Goal: Navigation & Orientation: Find specific page/section

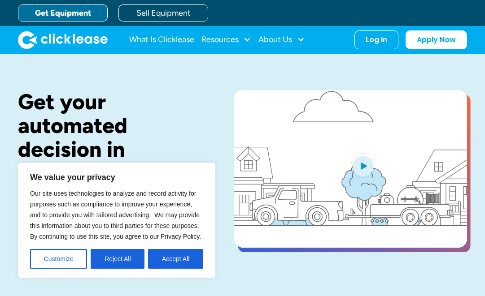
click at [388, 42] on div "Log In Account login I use Clicklease to get my equipment Partner Portal I offe…" at bounding box center [376, 40] width 44 height 19
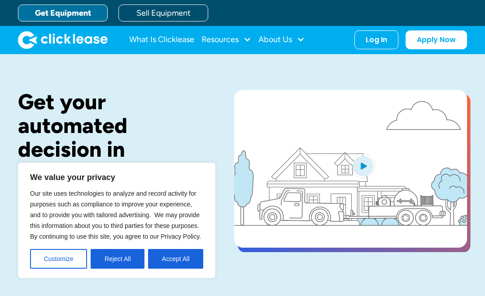
click at [366, 35] on div "Log In" at bounding box center [377, 39] width 22 height 9
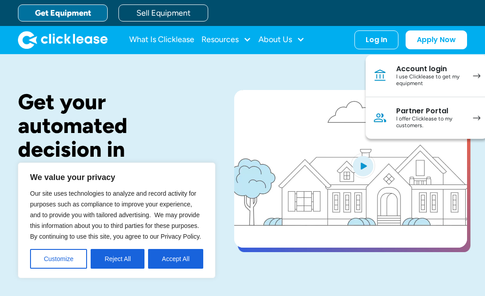
click at [399, 76] on div "I use Clicklease to get my equipment" at bounding box center [430, 81] width 68 height 14
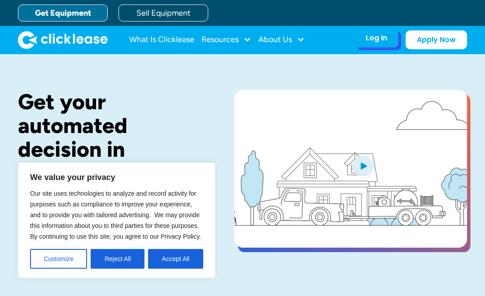
click at [380, 37] on div "Log In" at bounding box center [377, 38] width 22 height 9
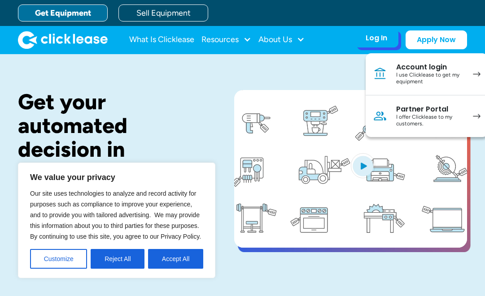
click at [403, 88] on link "Account login I use Clicklease to get my equipment" at bounding box center [427, 74] width 122 height 42
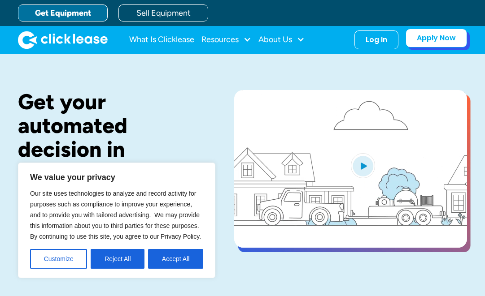
click at [454, 46] on link "Apply Now" at bounding box center [435, 38] width 61 height 19
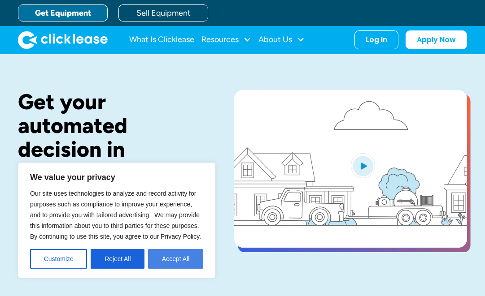
drag, startPoint x: 0, startPoint y: 0, endPoint x: 161, endPoint y: 262, distance: 306.9
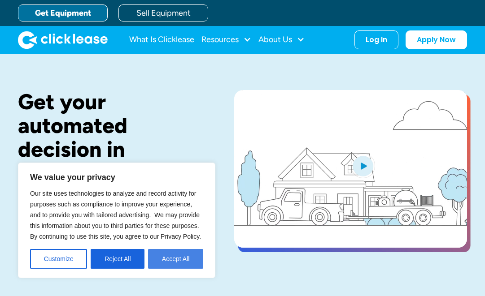
click at [161, 262] on button "Accept All" at bounding box center [175, 259] width 55 height 20
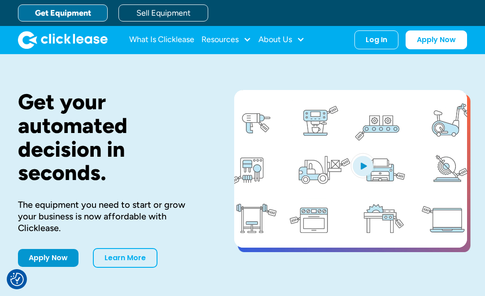
click at [384, 43] on div "Log In" at bounding box center [377, 39] width 22 height 9
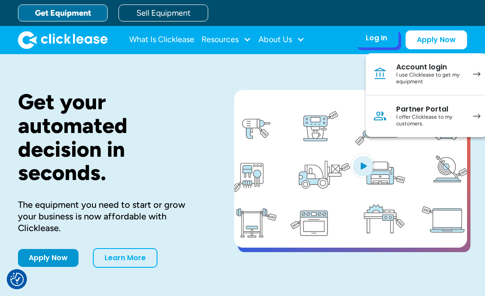
drag, startPoint x: 161, startPoint y: 262, endPoint x: 408, endPoint y: 106, distance: 292.1
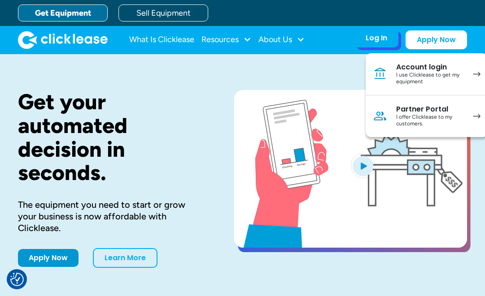
click at [408, 106] on div "Partner Portal" at bounding box center [430, 109] width 68 height 9
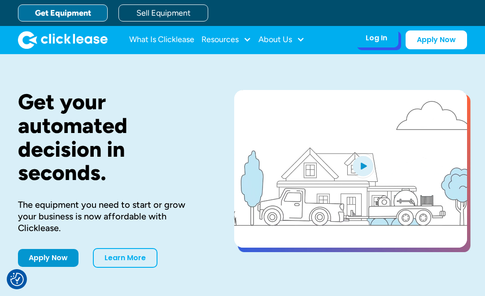
click at [391, 42] on div "Log In Account login I use Clicklease to get my equipment Partner Portal I offe…" at bounding box center [376, 38] width 44 height 19
